Goal: Information Seeking & Learning: Learn about a topic

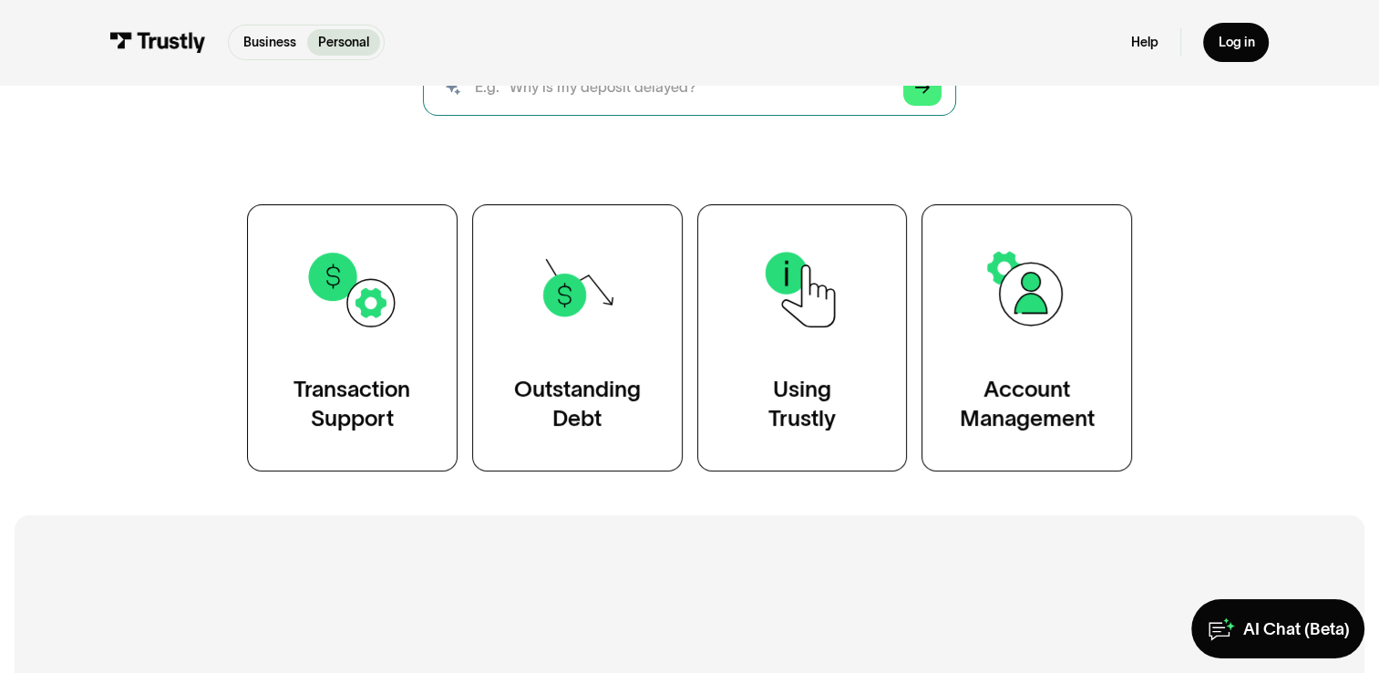
scroll to position [273, 0]
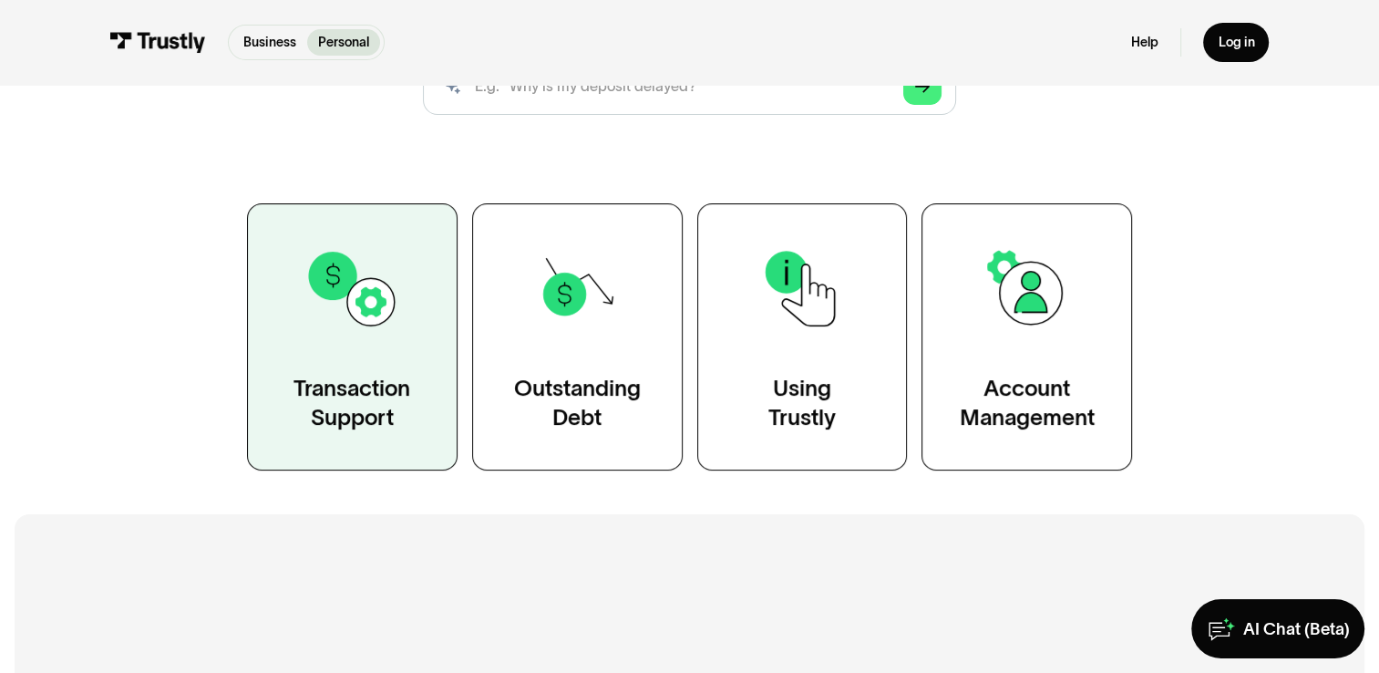
click at [377, 359] on link "Transaction Support" at bounding box center [352, 336] width 211 height 267
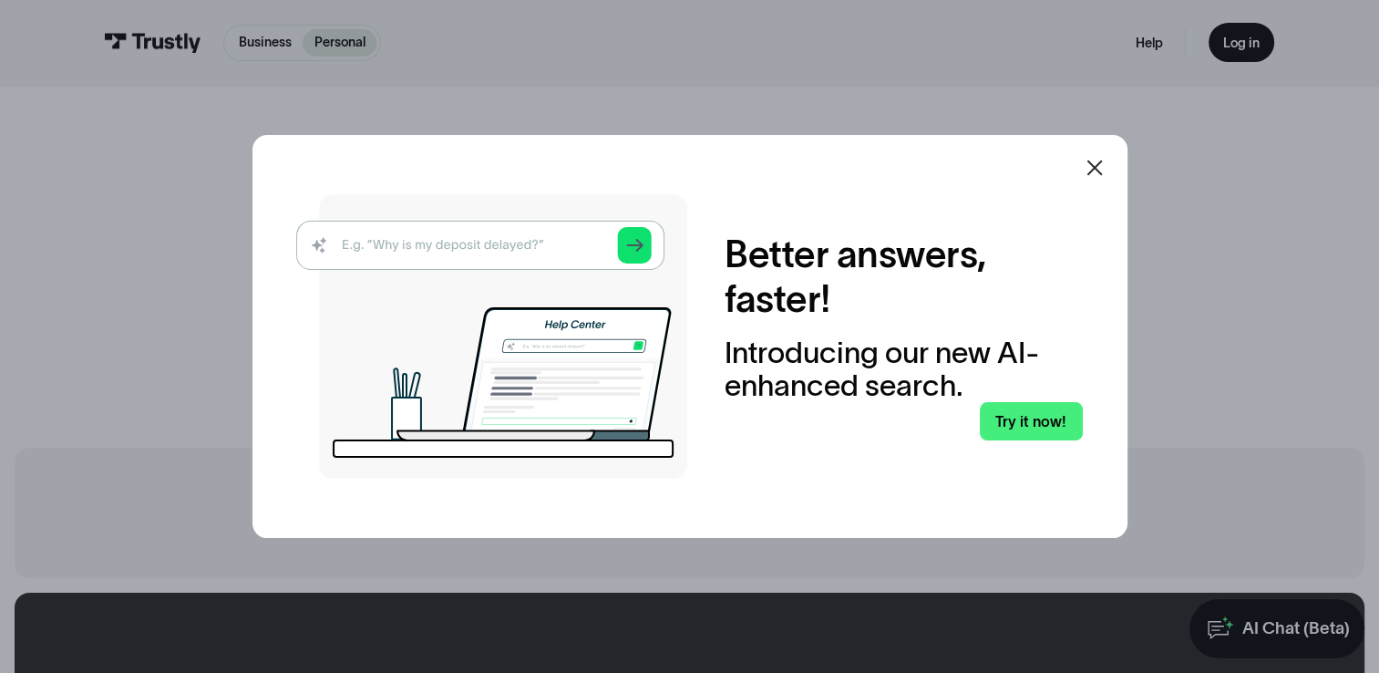
scroll to position [55, 0]
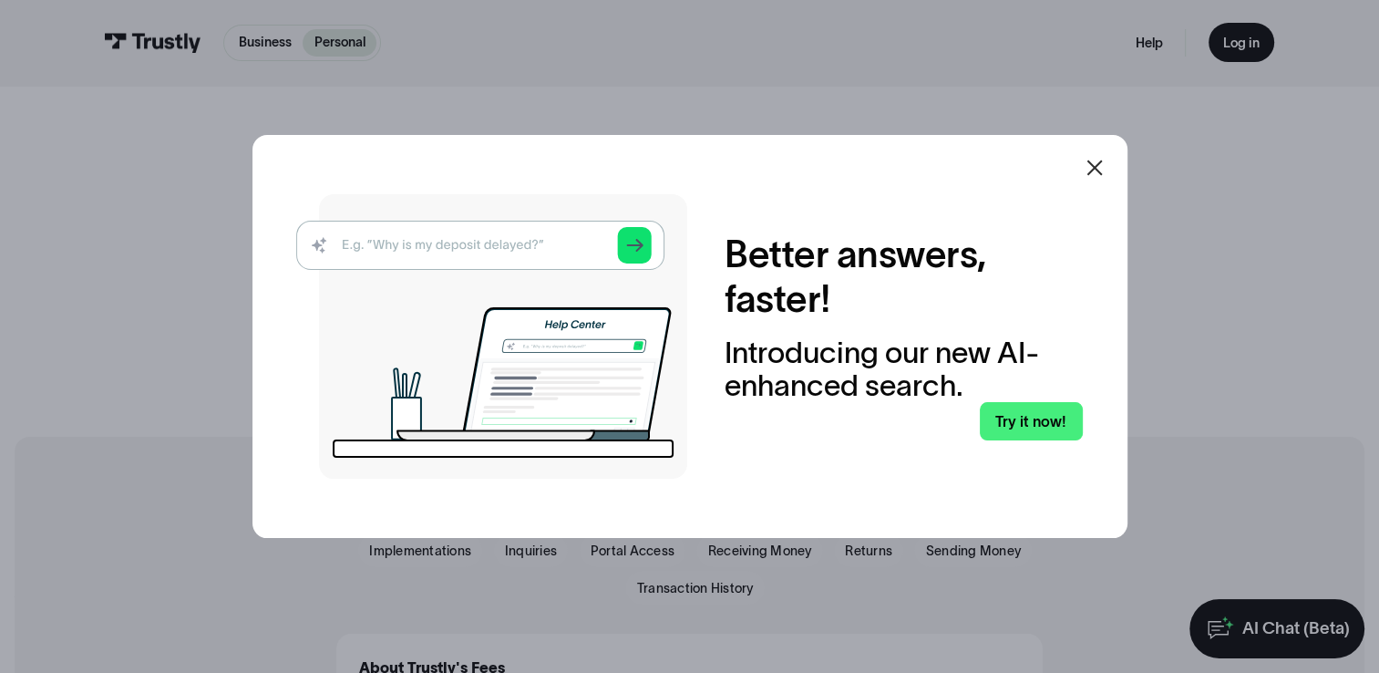
click at [1099, 170] on icon at bounding box center [1095, 168] width 22 height 22
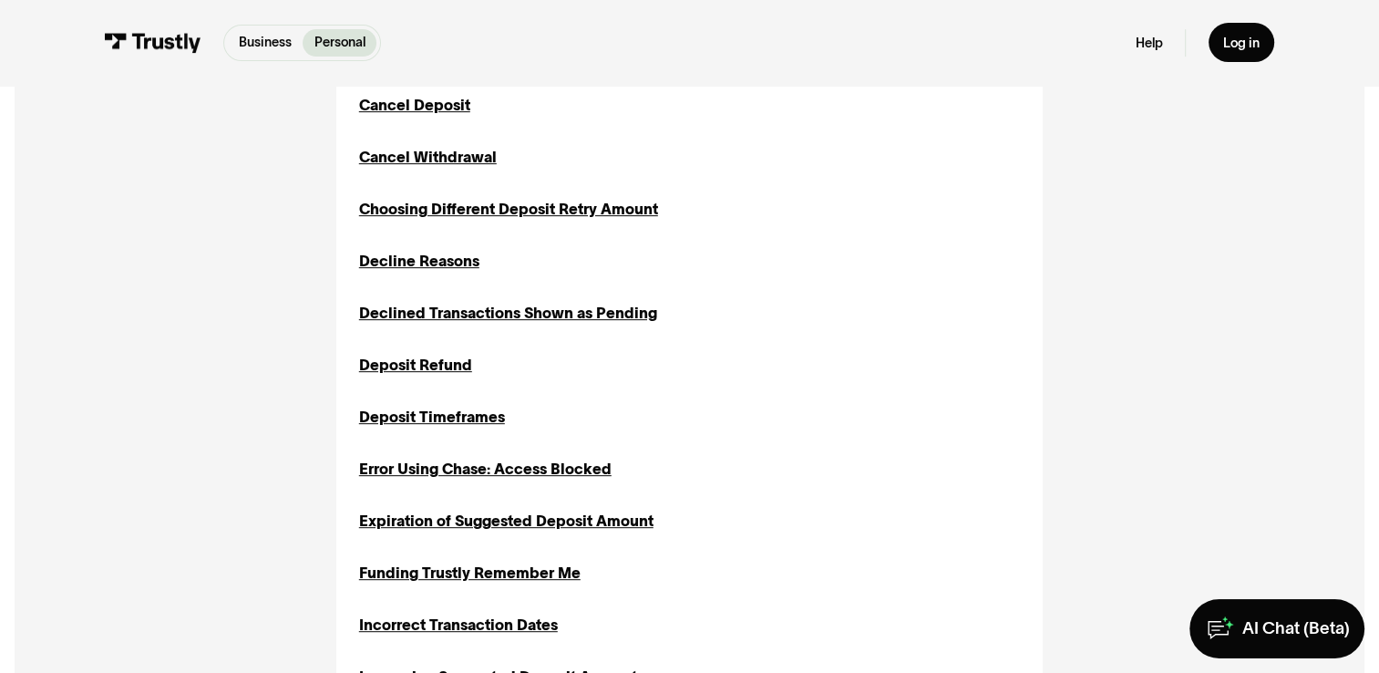
scroll to position [779, 0]
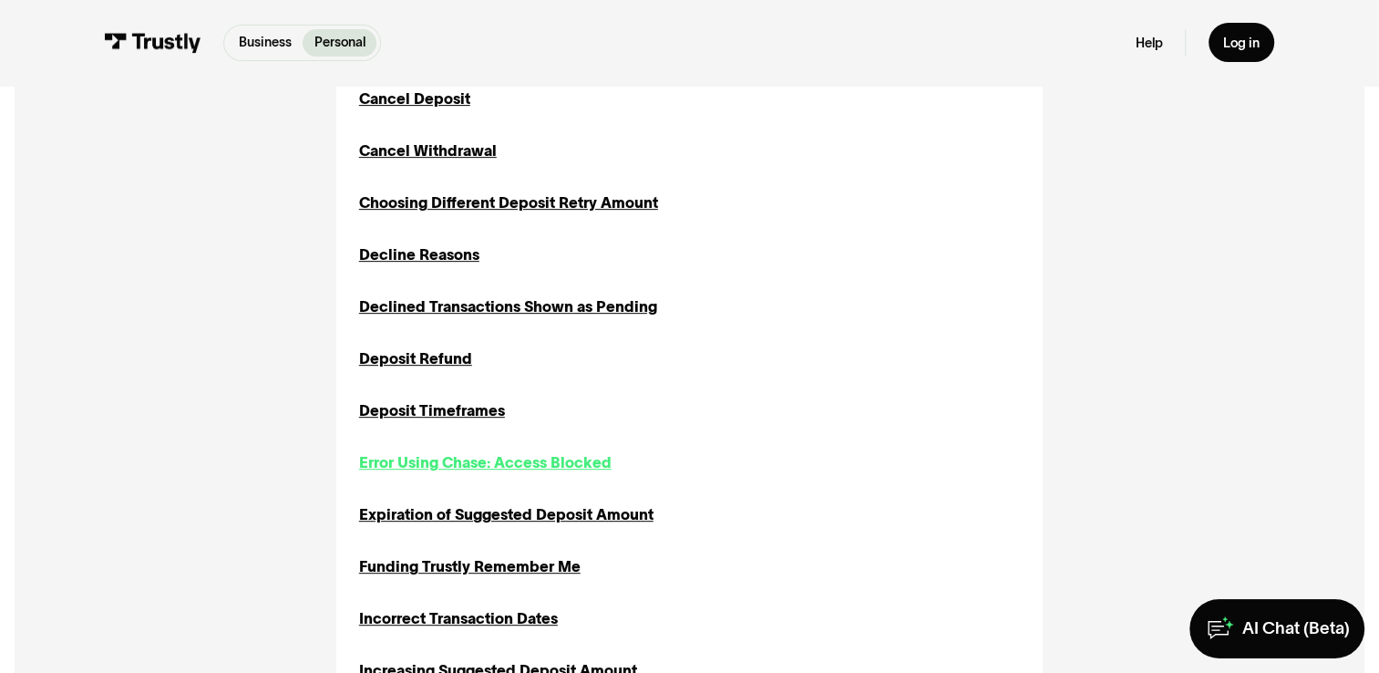
click at [575, 461] on div "Error Using Chase: Access Blocked" at bounding box center [485, 462] width 252 height 22
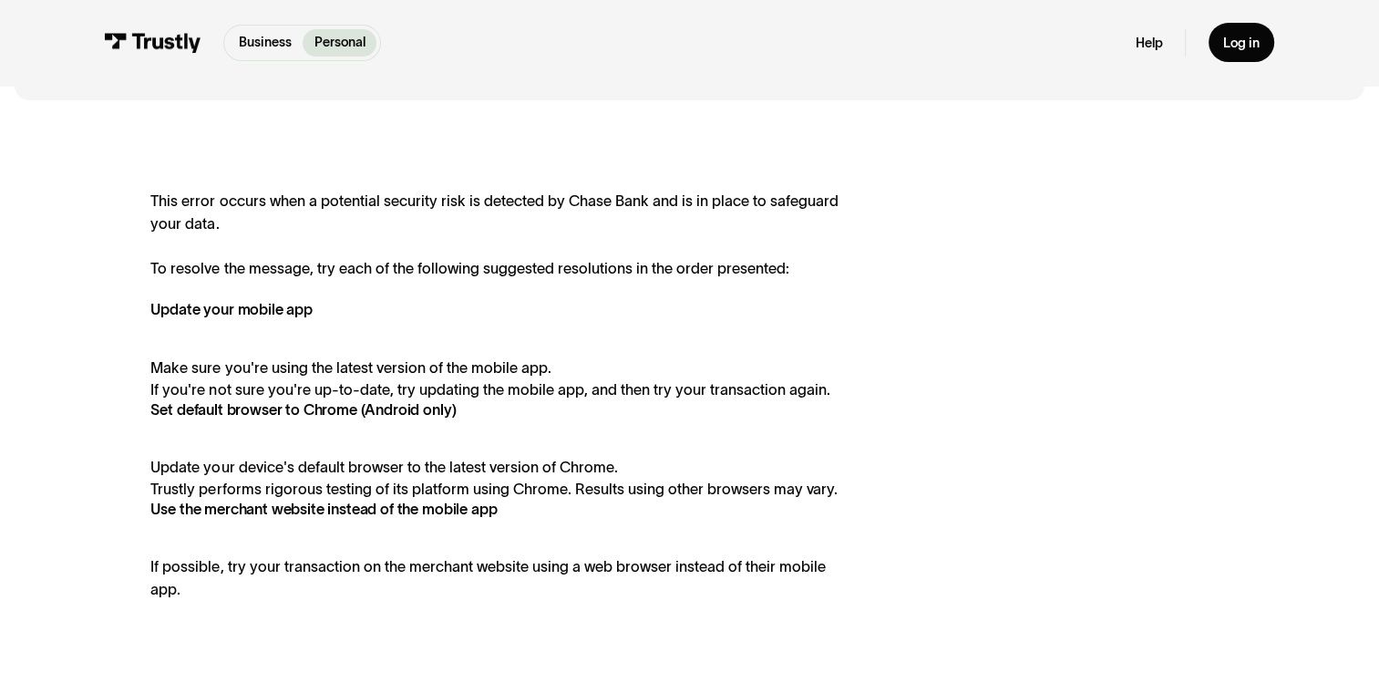
scroll to position [323, 0]
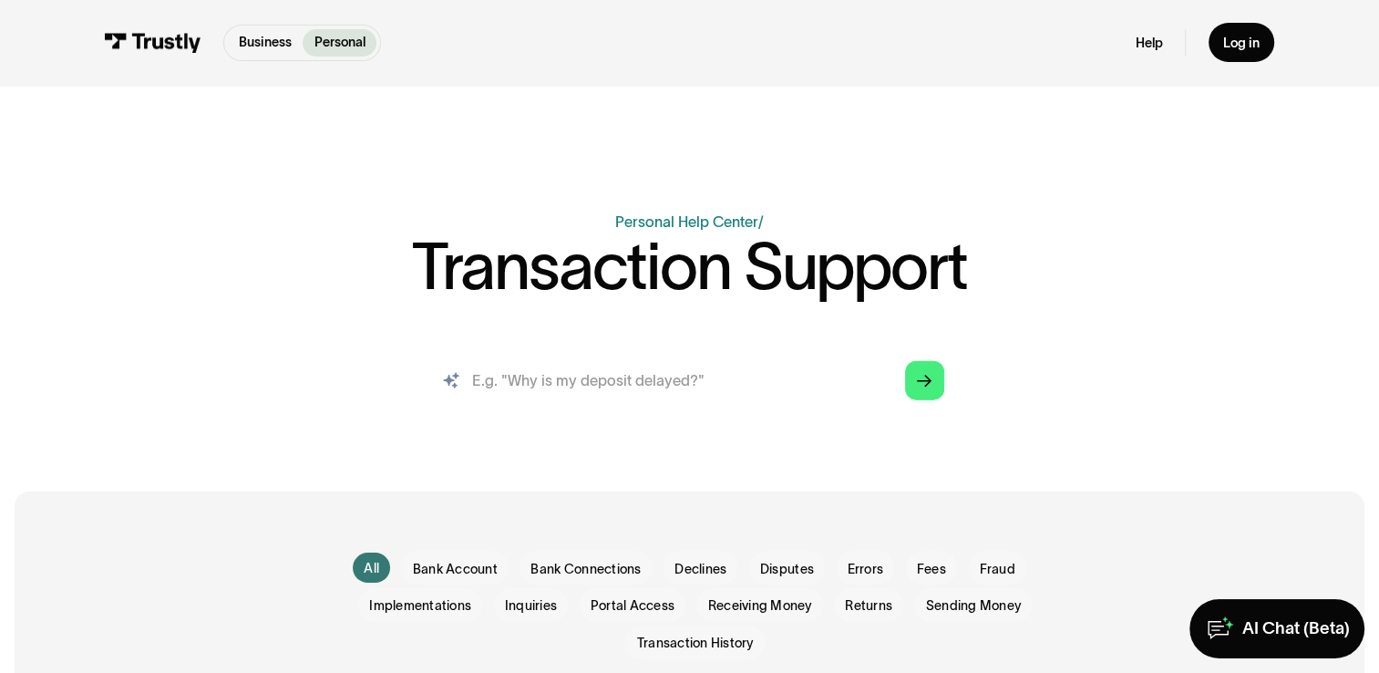
click at [608, 409] on input "search" at bounding box center [689, 379] width 539 height 59
click at [572, 385] on input "search" at bounding box center [689, 379] width 539 height 59
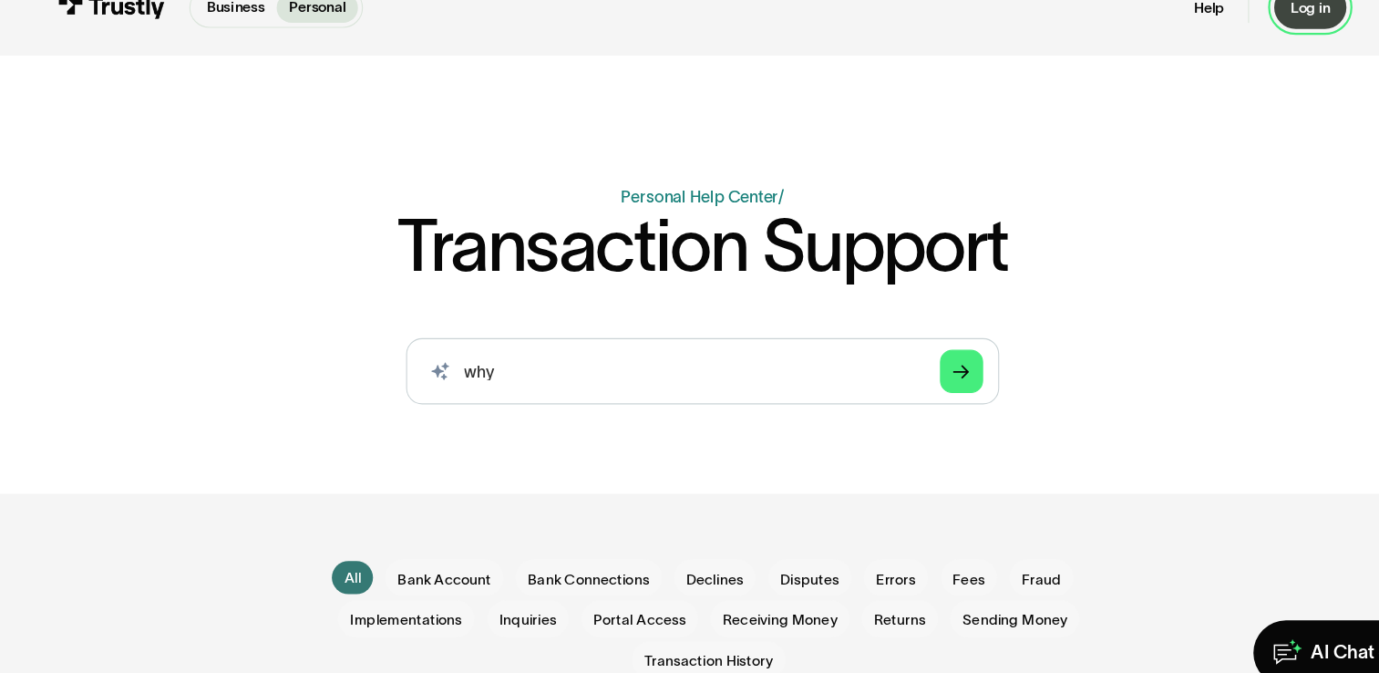
click at [1242, 39] on div "Log in" at bounding box center [1241, 43] width 36 height 17
click at [648, 356] on input "why" at bounding box center [689, 372] width 539 height 59
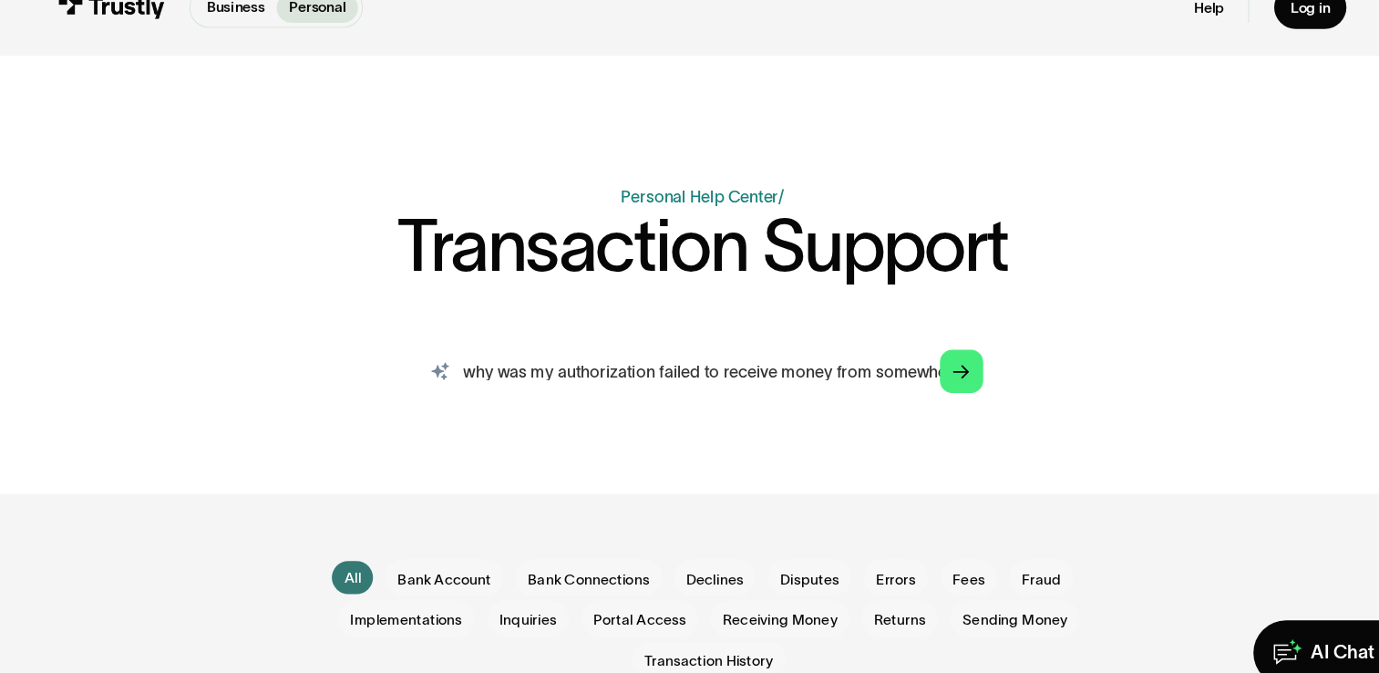
scroll to position [0, 7]
type input "why was my authorization failed to receive money from somewhere"
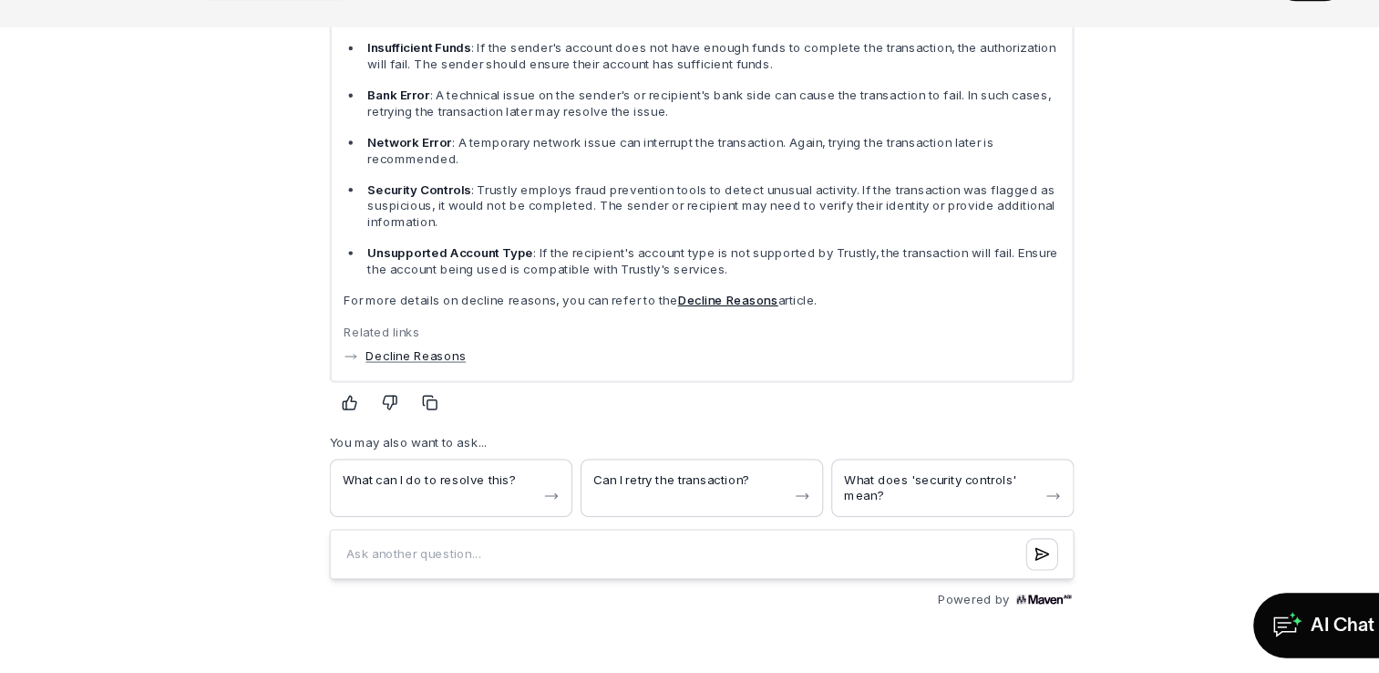
scroll to position [401, 0]
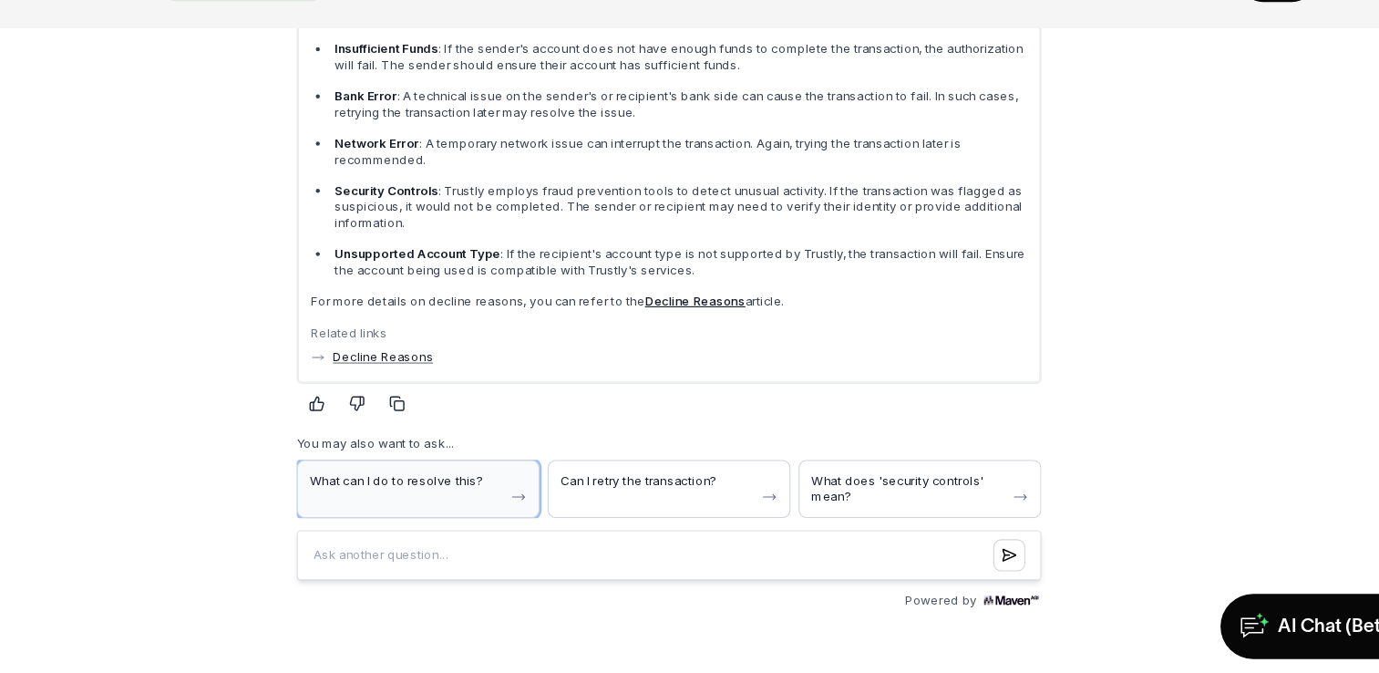
click at [489, 441] on icon "button" at bounding box center [496, 448] width 15 height 15
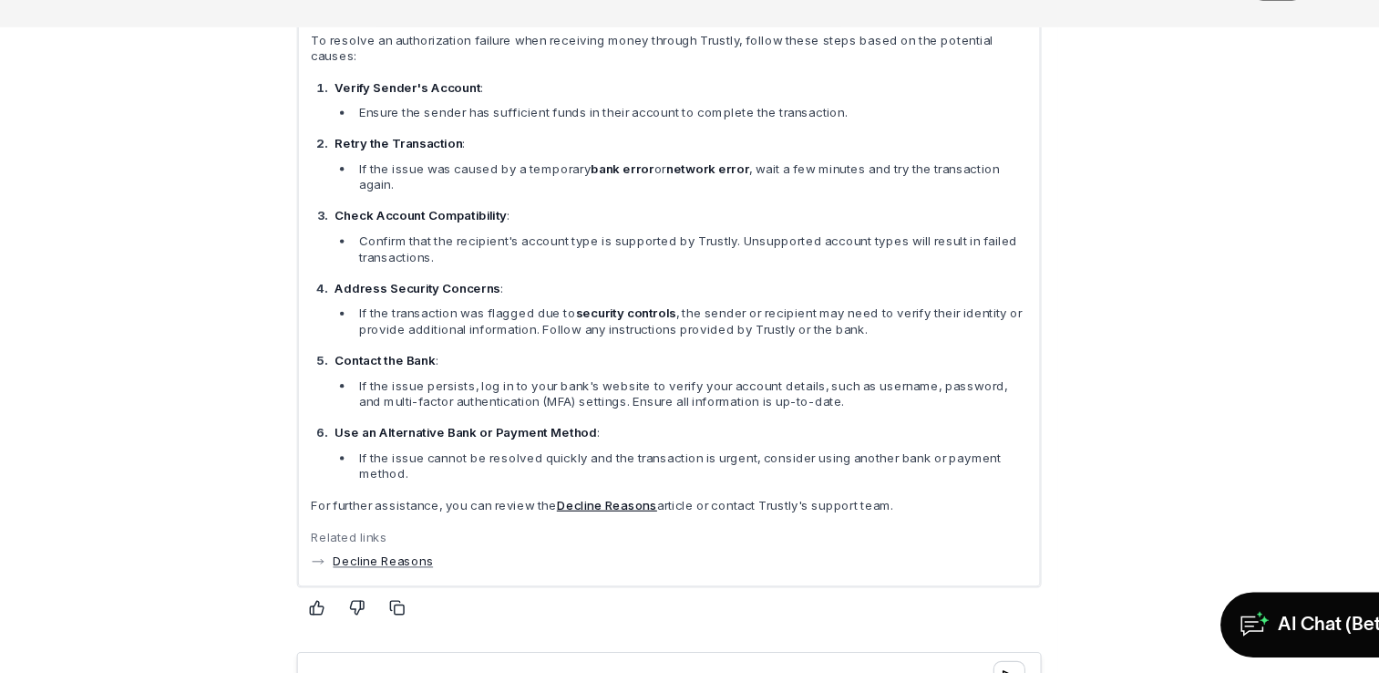
scroll to position [0, 0]
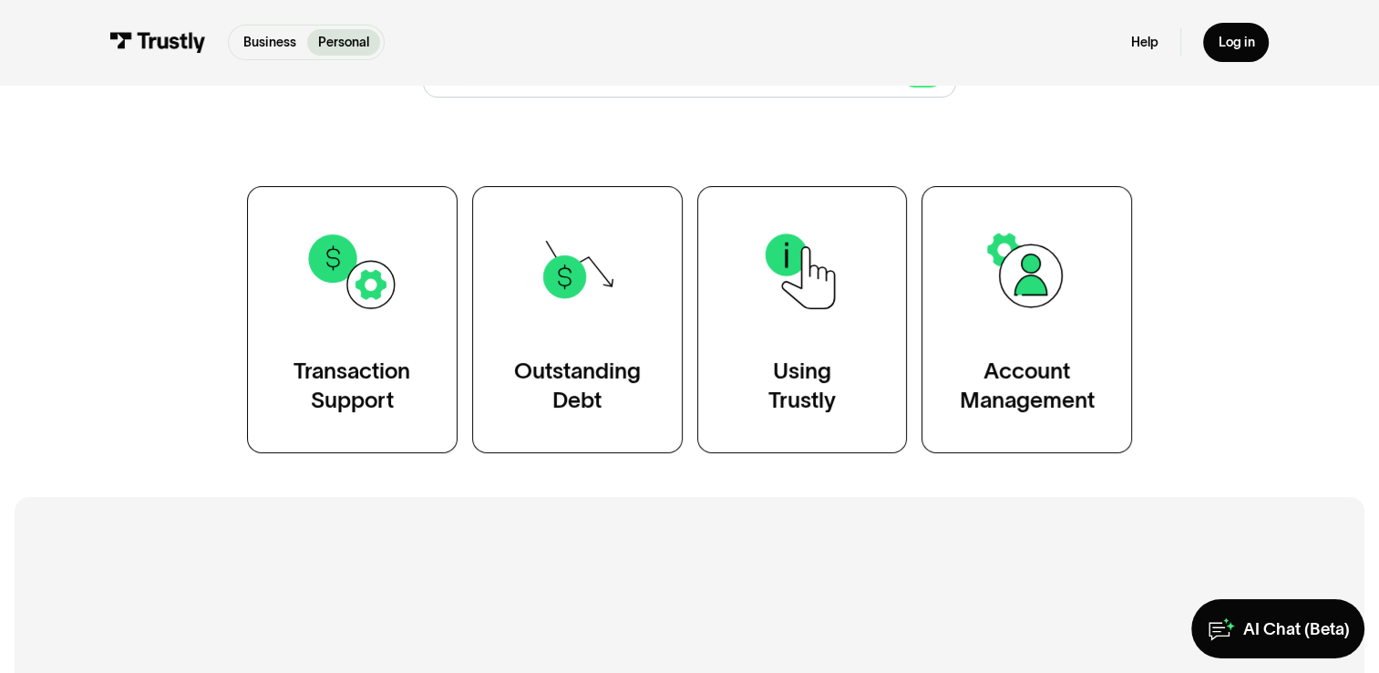
scroll to position [292, 0]
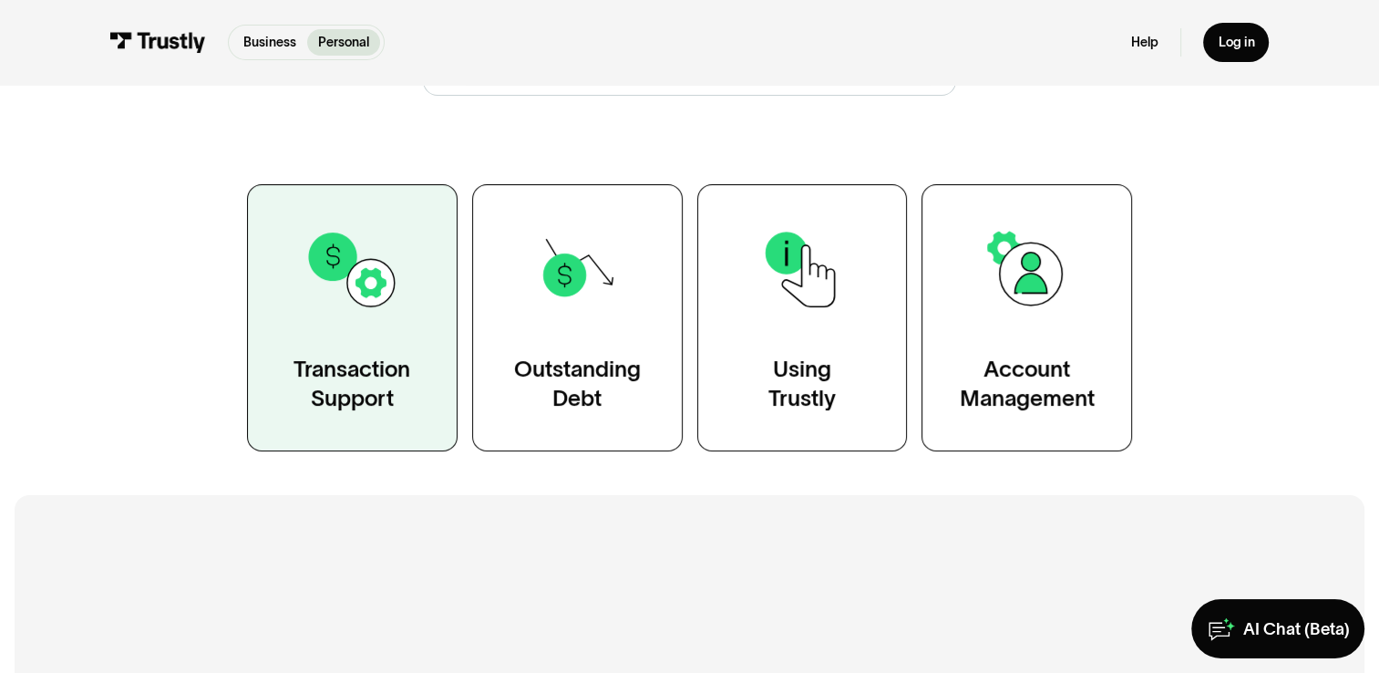
click at [412, 346] on link "Transaction Support" at bounding box center [352, 317] width 211 height 267
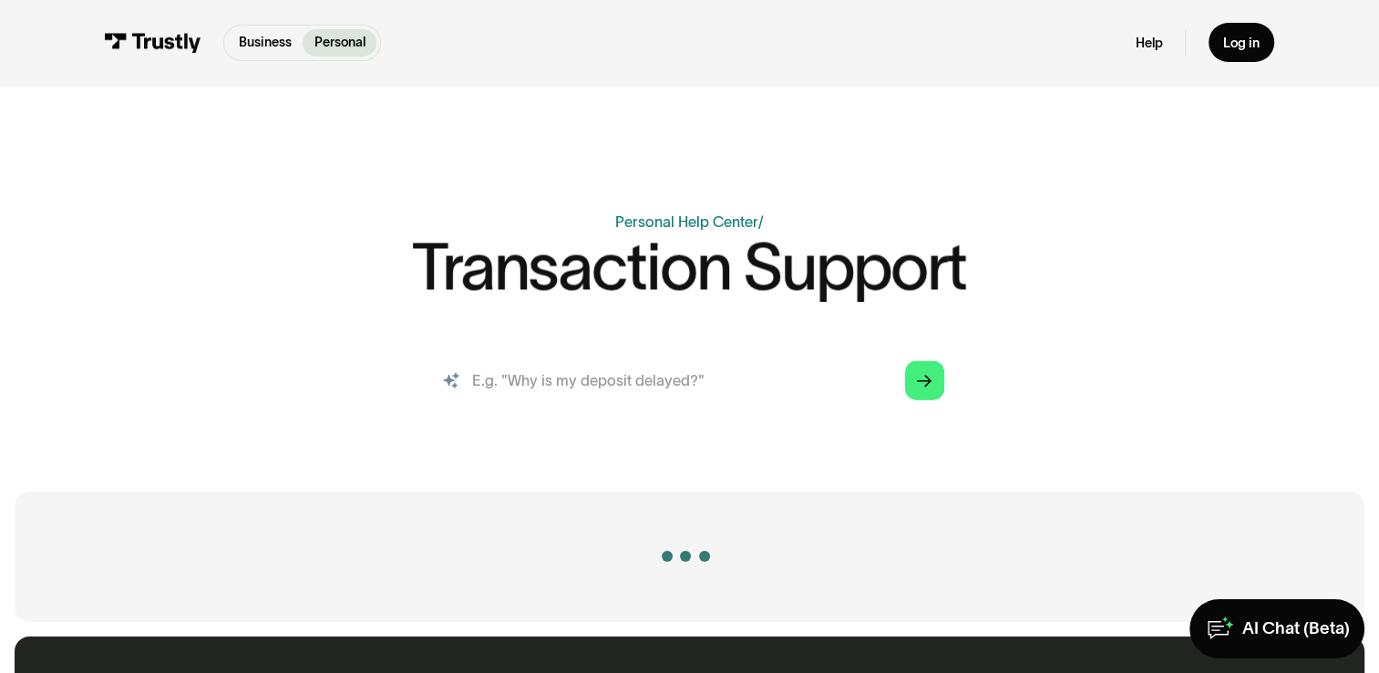
click at [610, 374] on input "search" at bounding box center [689, 379] width 539 height 59
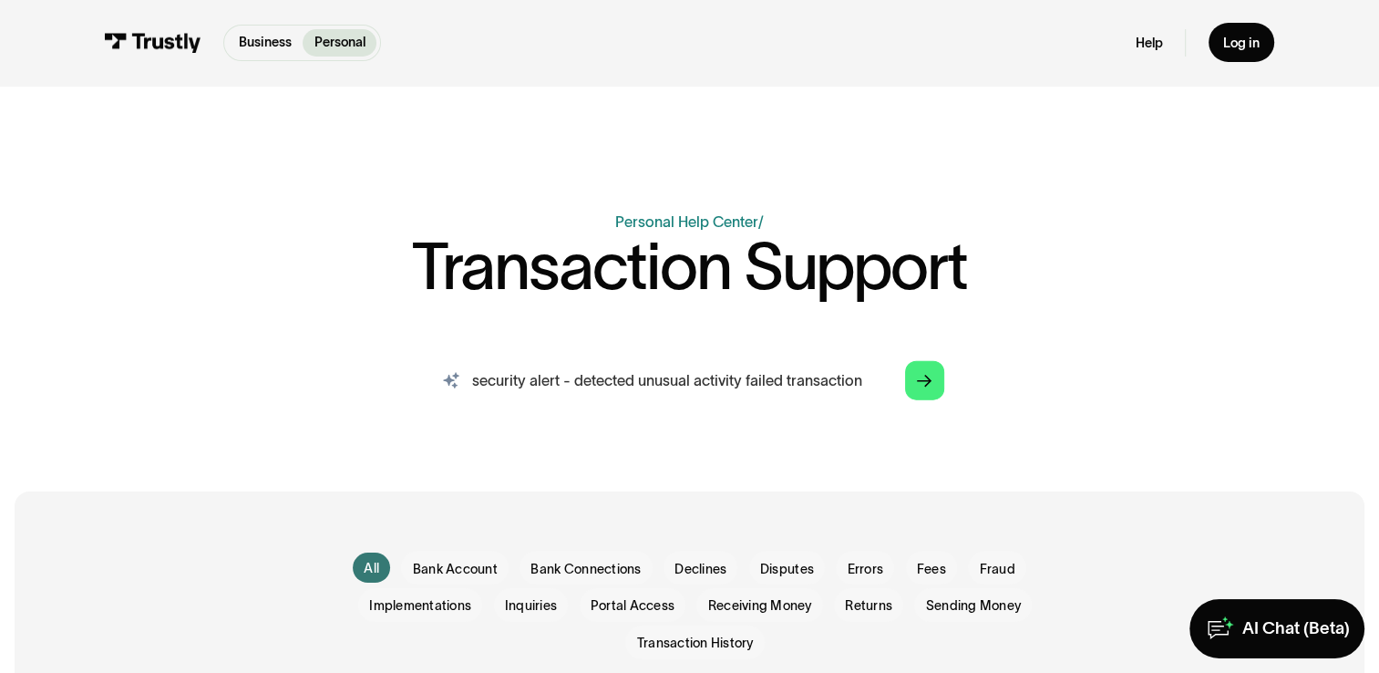
type input "security alert - detected unusual activity failed transaction"
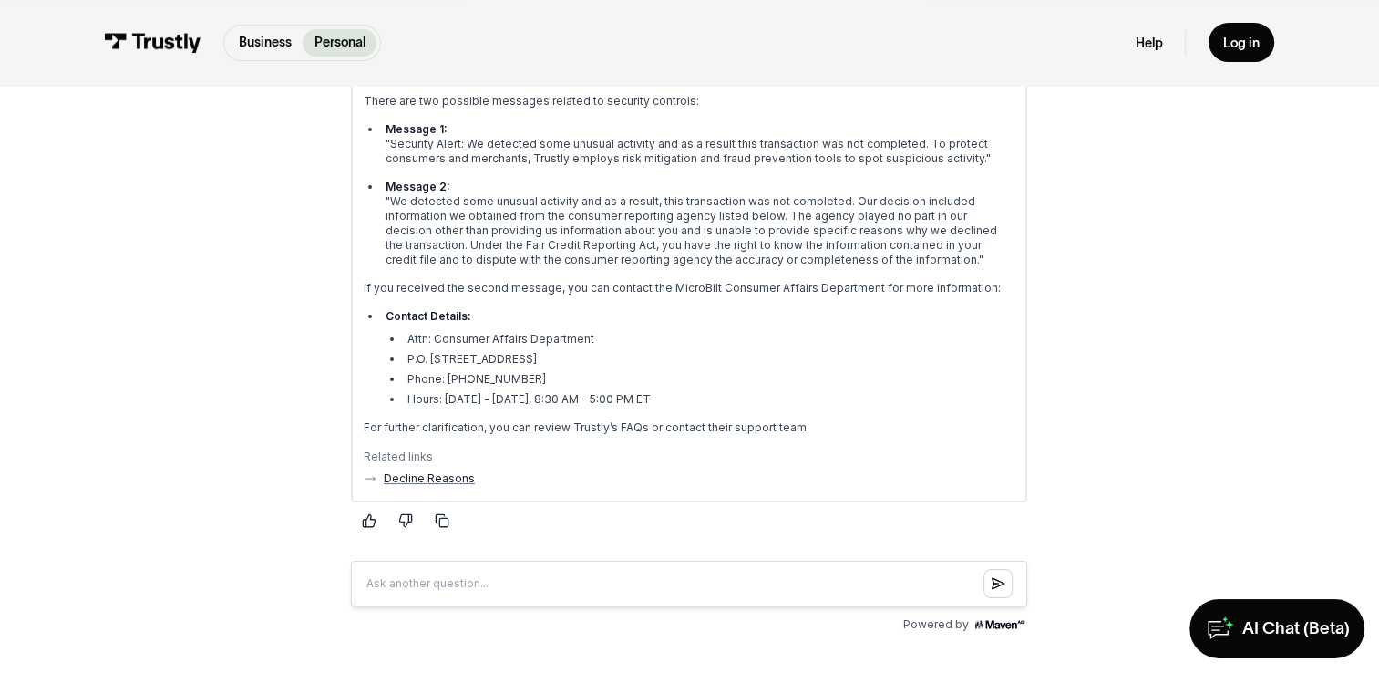
scroll to position [421, 0]
click at [437, 471] on link "Decline Reasons" at bounding box center [429, 476] width 91 height 15
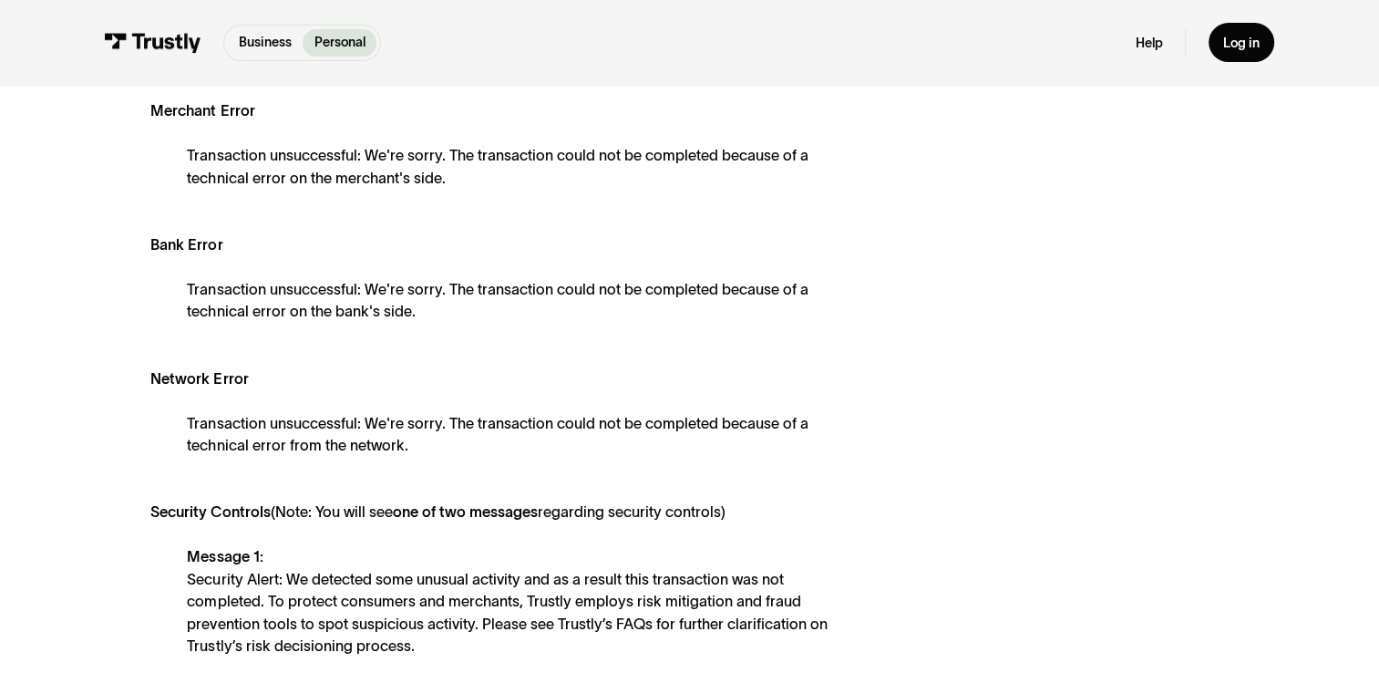
scroll to position [662, 0]
